Goal: Information Seeking & Learning: Check status

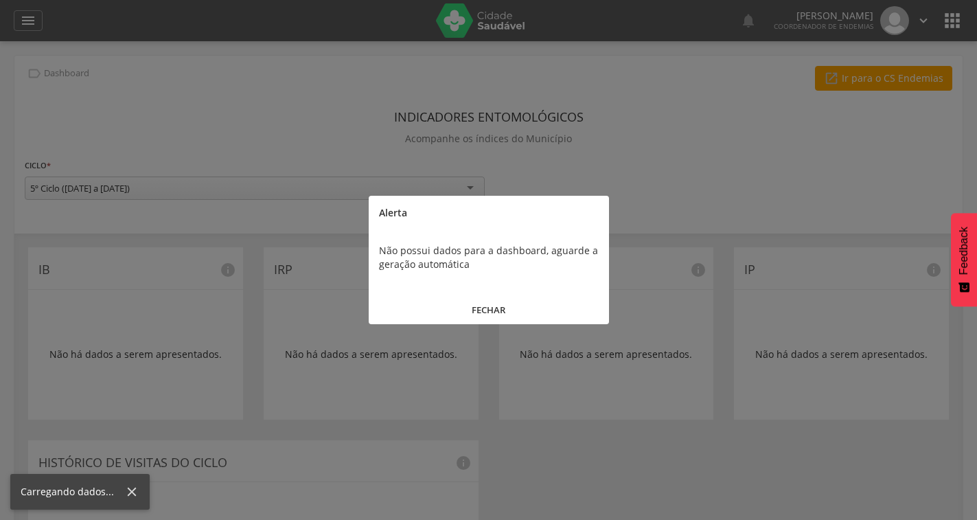
click at [496, 313] on button "FECHAR" at bounding box center [489, 310] width 240 height 30
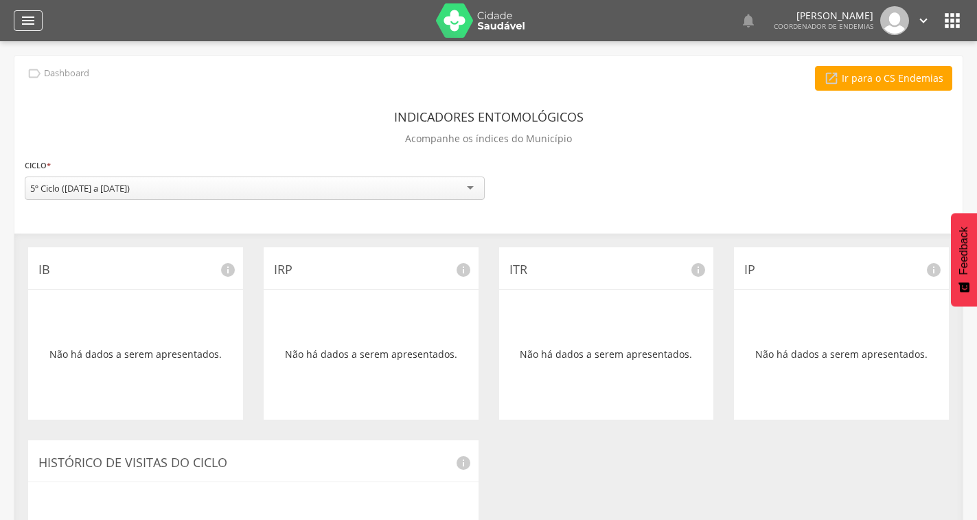
click at [33, 23] on icon "" at bounding box center [28, 20] width 16 height 16
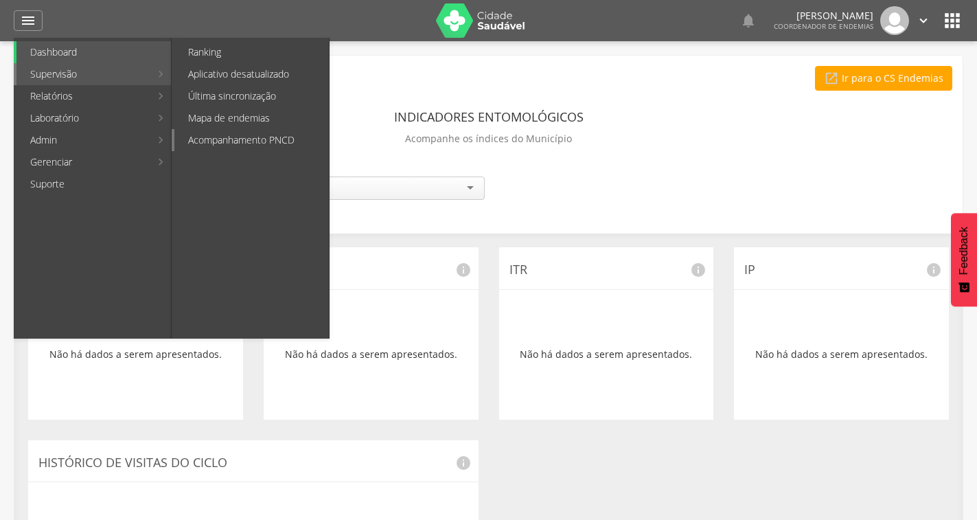
click at [241, 139] on link "Acompanhamento PNCD" at bounding box center [251, 140] width 154 height 22
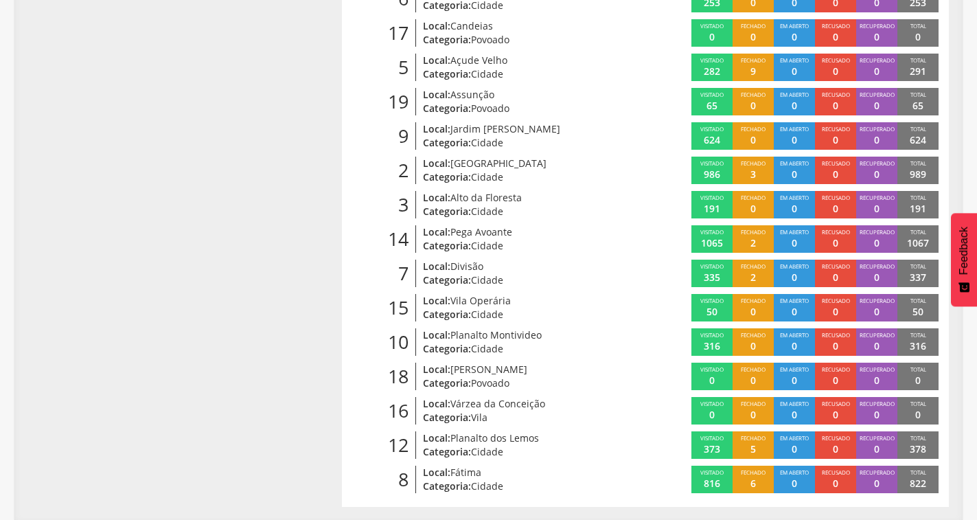
scroll to position [462, 0]
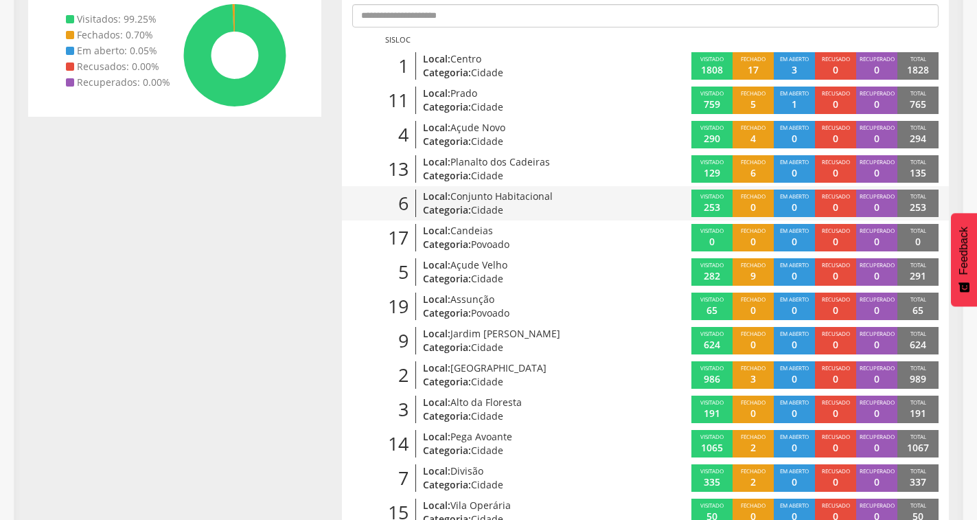
click at [502, 192] on span "Conjunto Habitacional" at bounding box center [501, 195] width 102 height 13
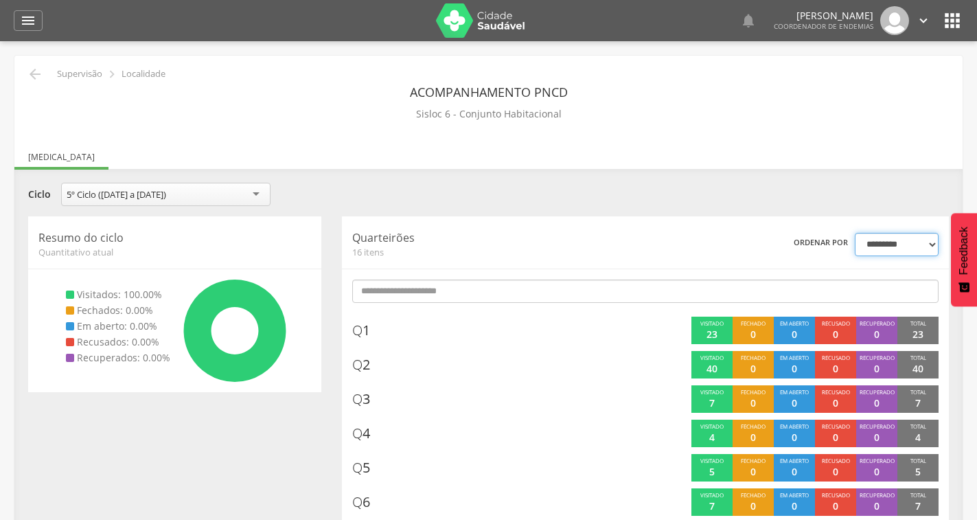
click at [877, 246] on select "**********" at bounding box center [897, 244] width 84 height 23
click at [863, 194] on div "**********" at bounding box center [488, 196] width 941 height 27
click at [30, 28] on icon "" at bounding box center [28, 20] width 16 height 16
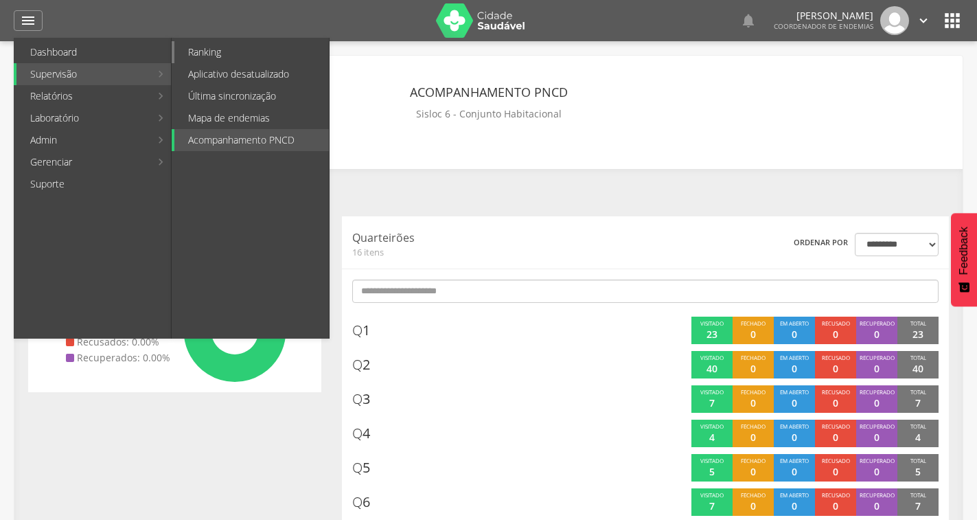
click at [229, 51] on link "Ranking" at bounding box center [251, 52] width 154 height 22
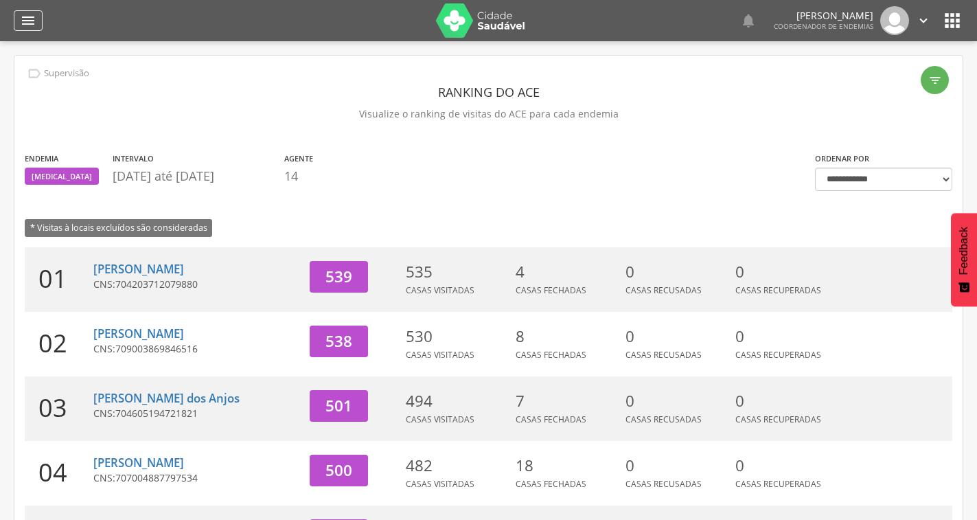
click at [33, 16] on icon "" at bounding box center [28, 20] width 16 height 16
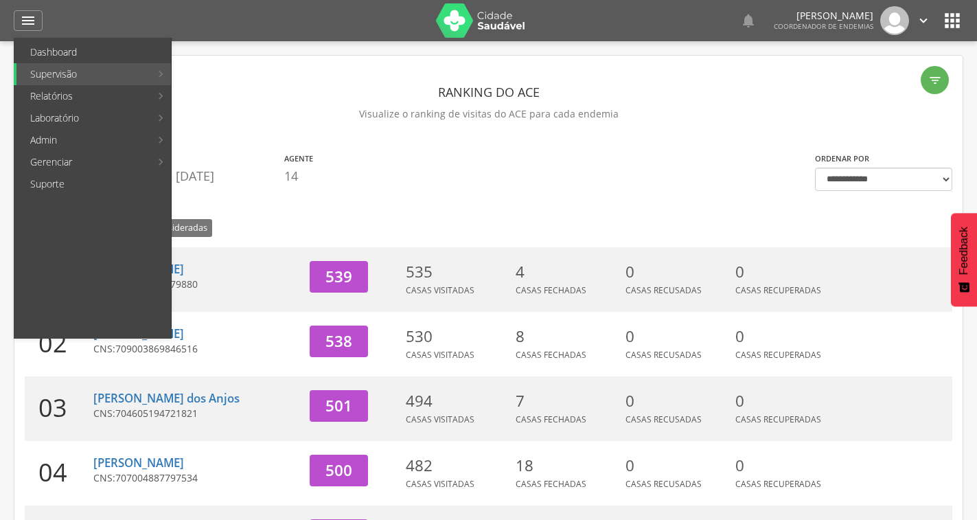
click at [246, 80] on header "Ranking do ACE" at bounding box center [488, 92] width 927 height 25
